Goal: Find specific page/section: Find specific page/section

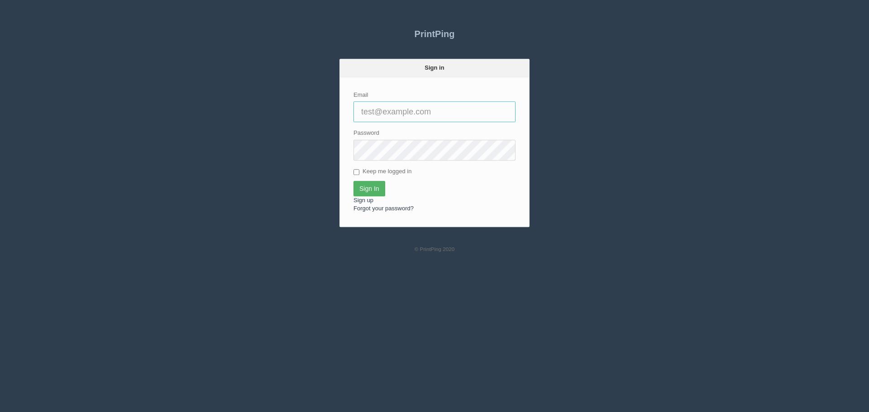
type input "[PERSON_NAME][EMAIL_ADDRESS][DOMAIN_NAME]"
click at [372, 190] on input "Sign In" at bounding box center [369, 188] width 32 height 15
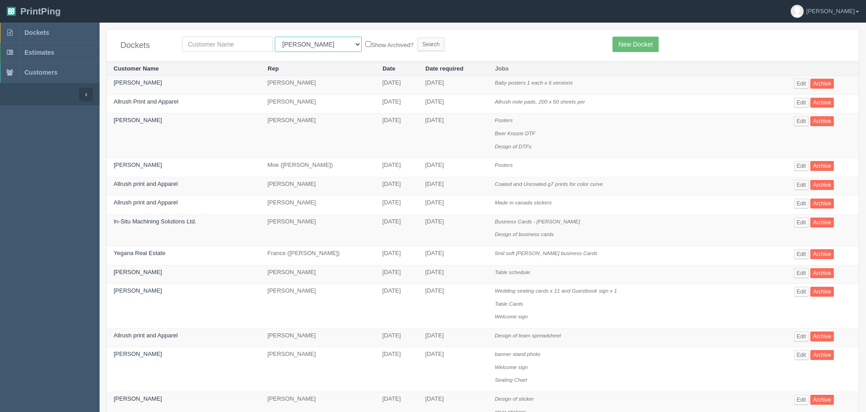
click at [286, 43] on select "All Users Ali Ali Test 1 Aly Amy Ankit Arif Brandon Dan France Greg Jim Mark Ma…" at bounding box center [318, 44] width 87 height 15
select select "11"
click at [275, 37] on select "All Users Ali Ali Test 1 Aly Amy Ankit Arif Brandon Dan France Greg Jim Mark Ma…" at bounding box center [318, 44] width 87 height 15
click at [248, 46] on input "text" at bounding box center [227, 44] width 91 height 15
type input "mobile"
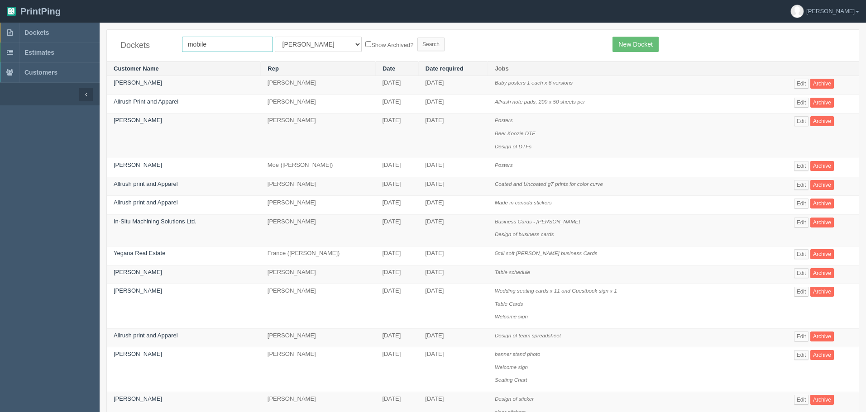
click at [417, 38] on input "Search" at bounding box center [430, 45] width 27 height 14
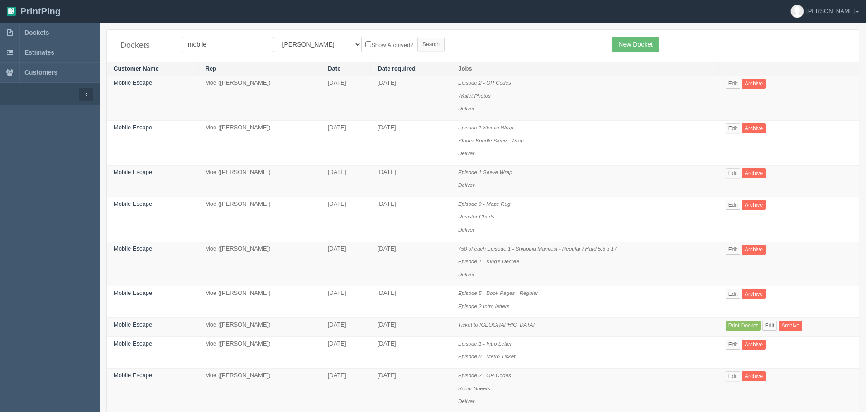
drag, startPoint x: 217, startPoint y: 46, endPoint x: 160, endPoint y: 48, distance: 57.0
click at [160, 48] on div "Dockets mobile All Users [PERSON_NAME] Test 1 [PERSON_NAME] [PERSON_NAME] [PERS…" at bounding box center [483, 46] width 752 height 32
type input "escape"
click at [417, 38] on input "Search" at bounding box center [430, 45] width 27 height 14
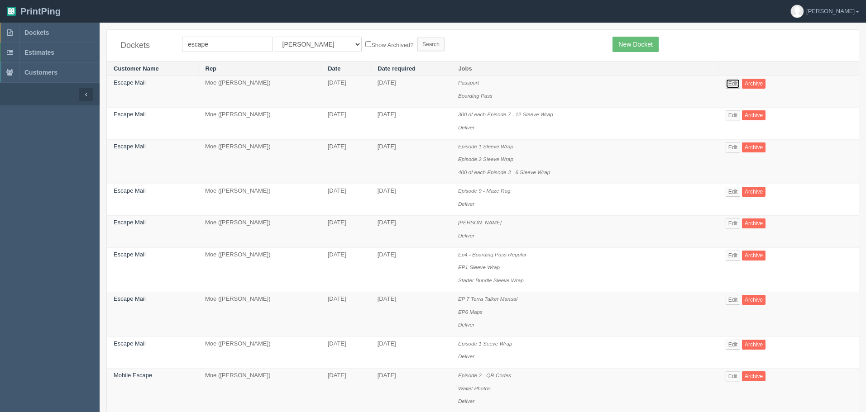
click at [740, 82] on link "Edit" at bounding box center [732, 84] width 15 height 10
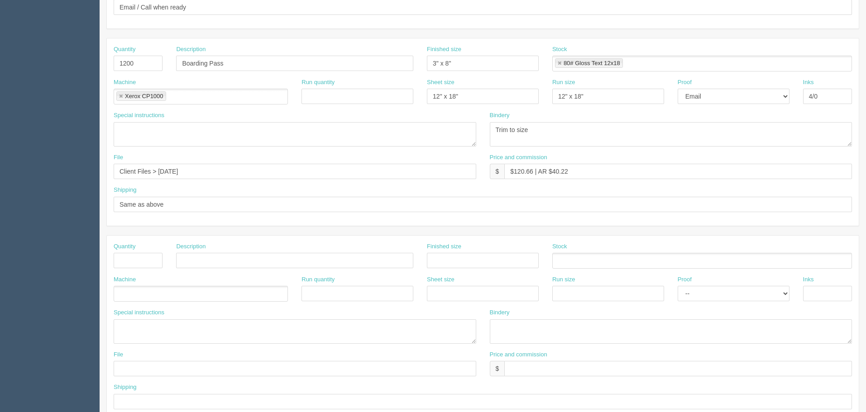
scroll to position [362, 0]
